Goal: Task Accomplishment & Management: Manage account settings

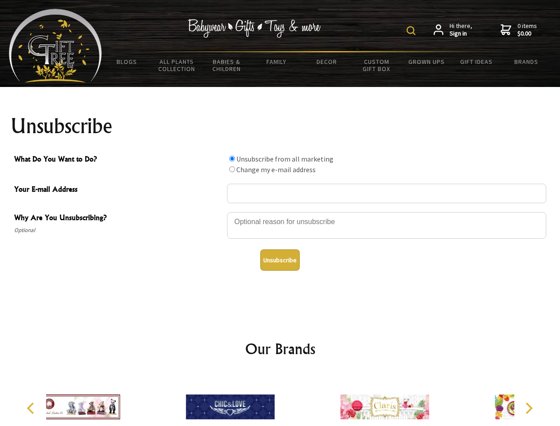
click at [413, 31] on img at bounding box center [411, 30] width 9 height 9
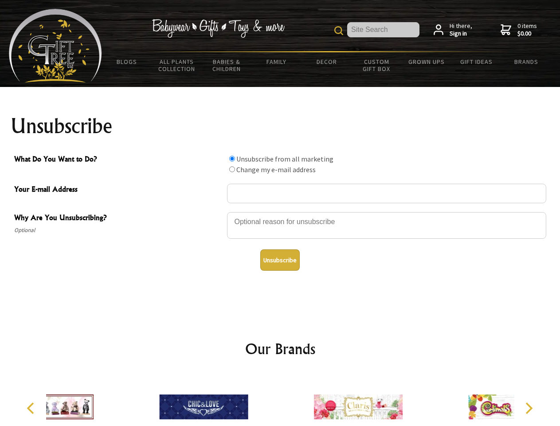
click at [232, 158] on input "What Do You Want to Do?" at bounding box center [232, 159] width 6 height 6
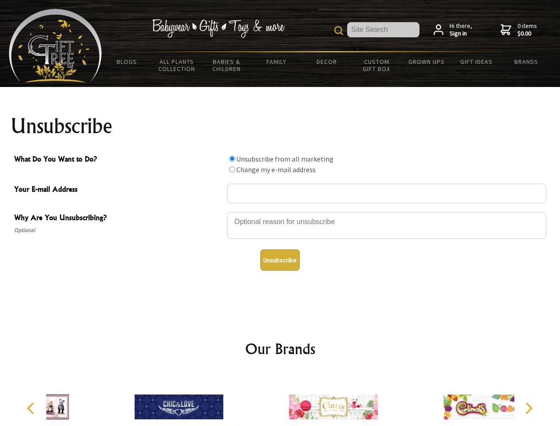
click at [232, 169] on input "What Do You Want to Do?" at bounding box center [232, 169] width 6 height 6
radio input "true"
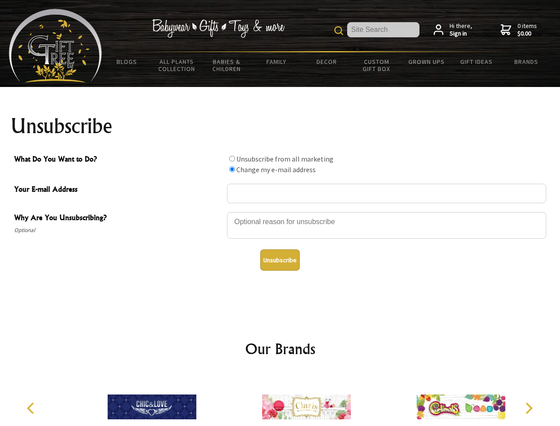
click at [280, 260] on button "Unsubscribe" at bounding box center [279, 259] width 39 height 21
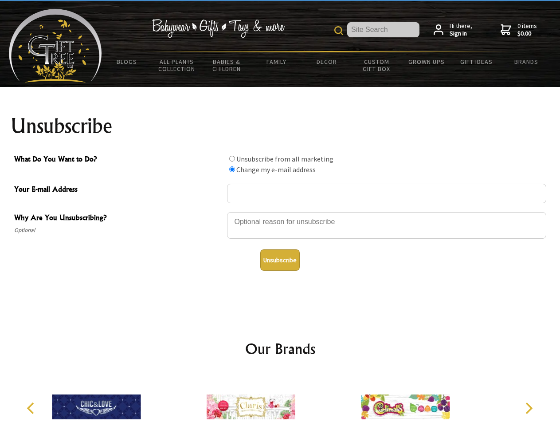
click at [280, 400] on div at bounding box center [251, 408] width 154 height 69
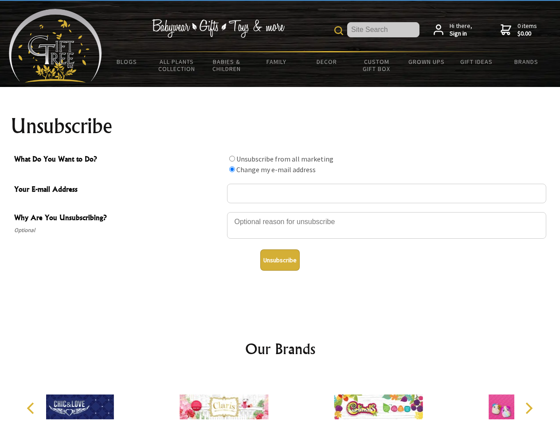
click at [32, 408] on icon "Previous" at bounding box center [32, 408] width 12 height 12
click at [529, 408] on icon "Next" at bounding box center [529, 408] width 12 height 12
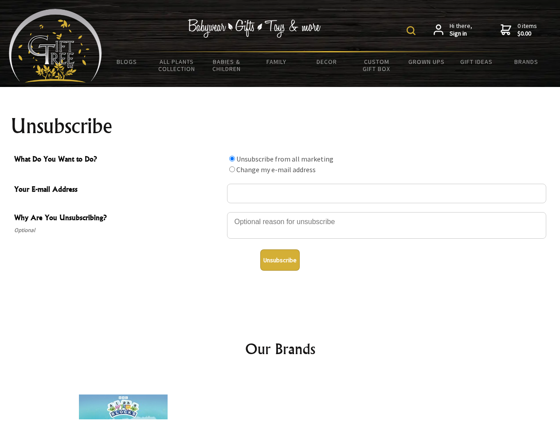
click at [413, 31] on img at bounding box center [411, 30] width 9 height 9
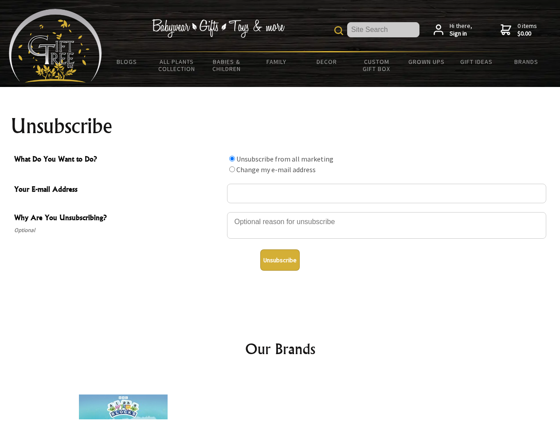
click at [280, 212] on div at bounding box center [386, 226] width 319 height 31
click at [232, 158] on input "What Do You Want to Do?" at bounding box center [232, 159] width 6 height 6
click at [232, 169] on input "What Do You Want to Do?" at bounding box center [232, 169] width 6 height 6
click at [280, 260] on button "Unsubscribe" at bounding box center [279, 259] width 39 height 21
radio input "true"
